Goal: Task Accomplishment & Management: Manage account settings

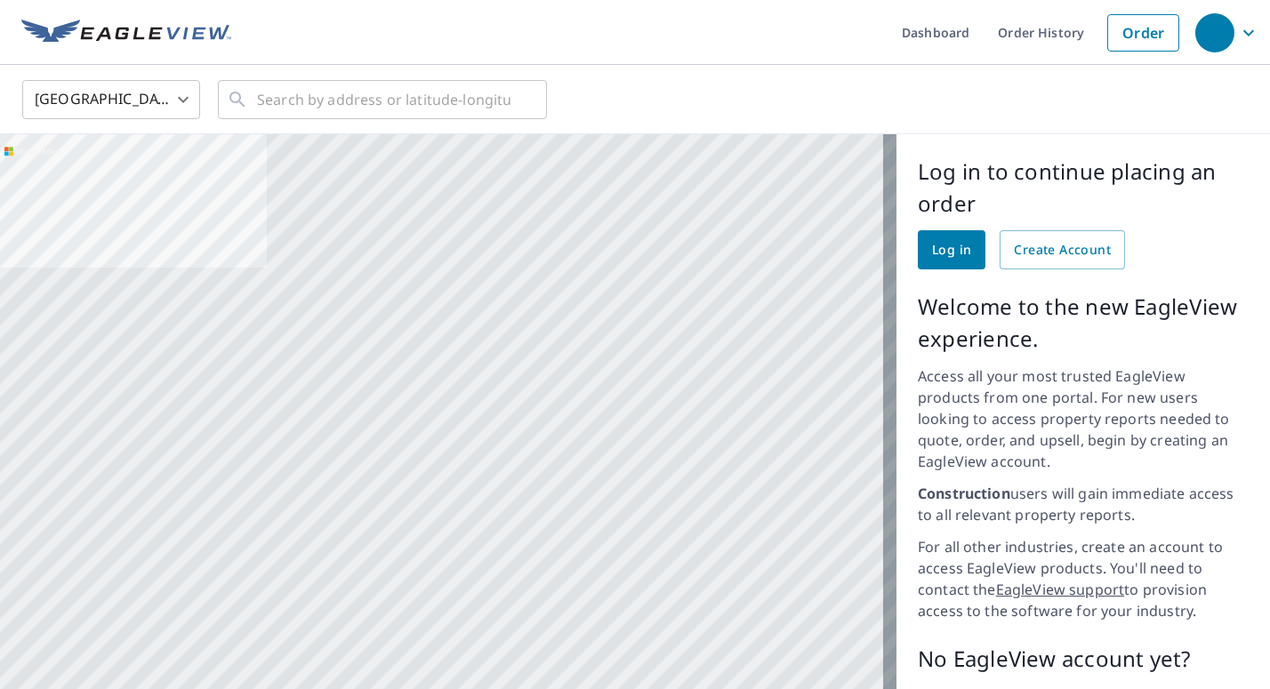
click at [1238, 36] on icon "button" at bounding box center [1248, 32] width 21 height 21
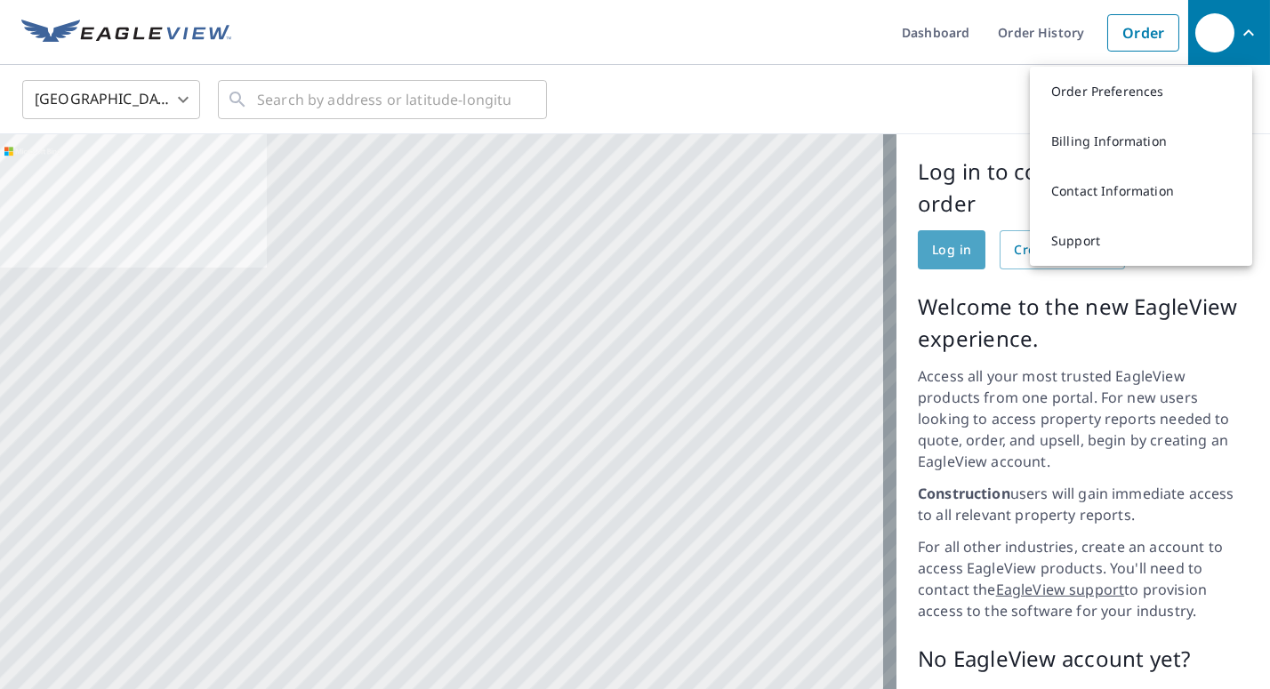
click at [934, 251] on span "Log in" at bounding box center [951, 250] width 39 height 22
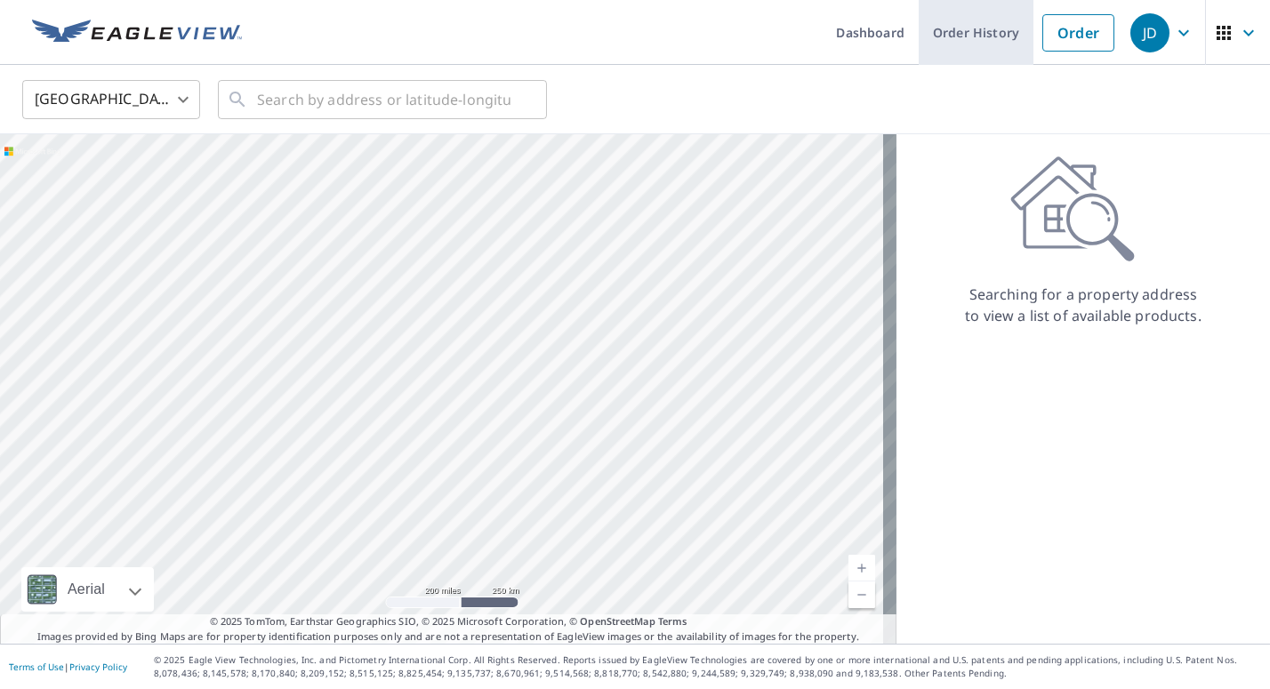
click at [966, 38] on link "Order History" at bounding box center [975, 32] width 115 height 65
